Goal: Find specific page/section

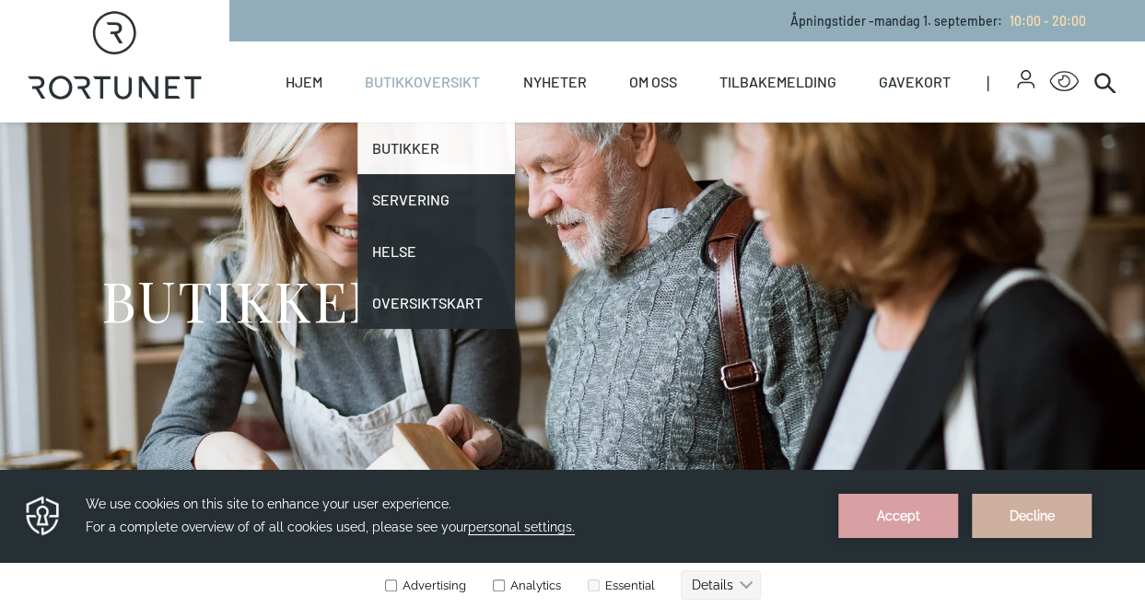
click at [402, 146] on link "Butikker" at bounding box center [436, 149] width 158 height 52
click at [402, 148] on link "Butikker" at bounding box center [436, 149] width 158 height 52
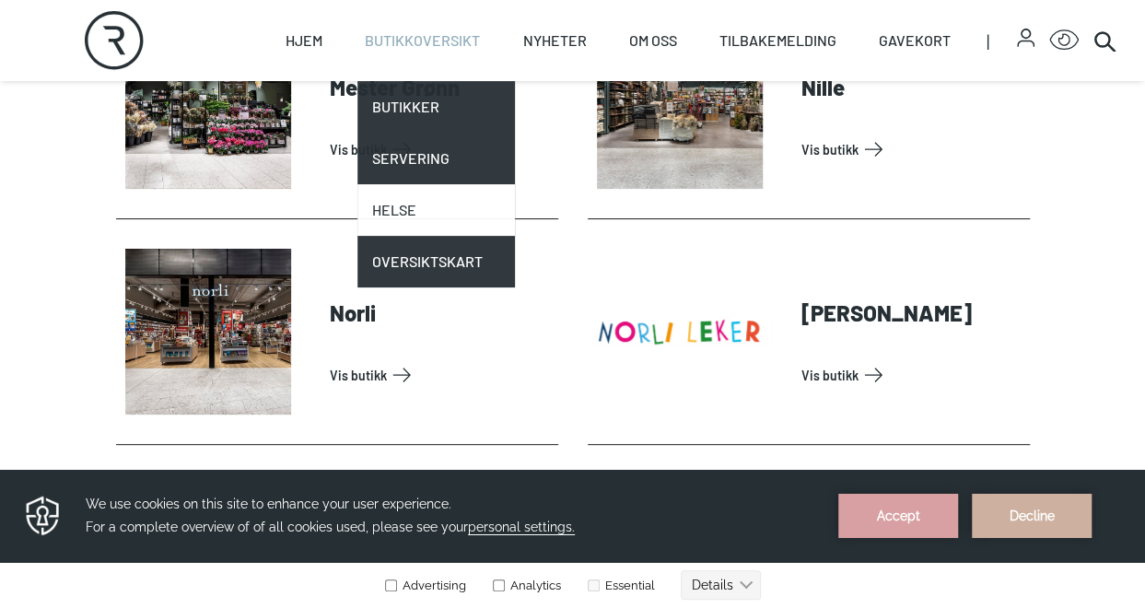
scroll to position [3565, 0]
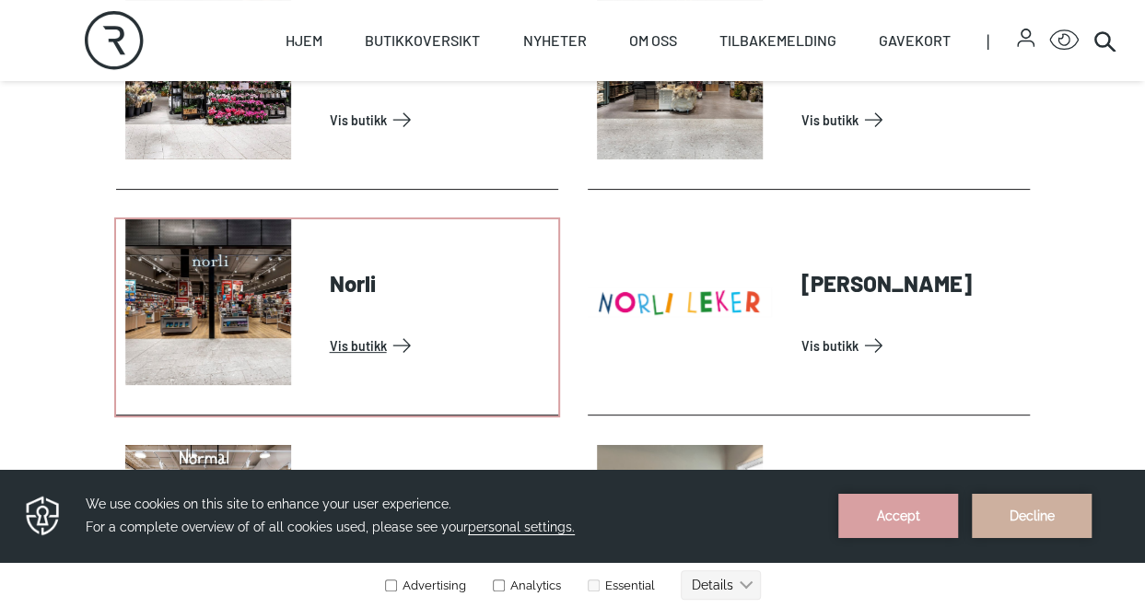
click at [352, 341] on link "Vis butikk" at bounding box center [440, 345] width 221 height 29
